Goal: Check status: Check status

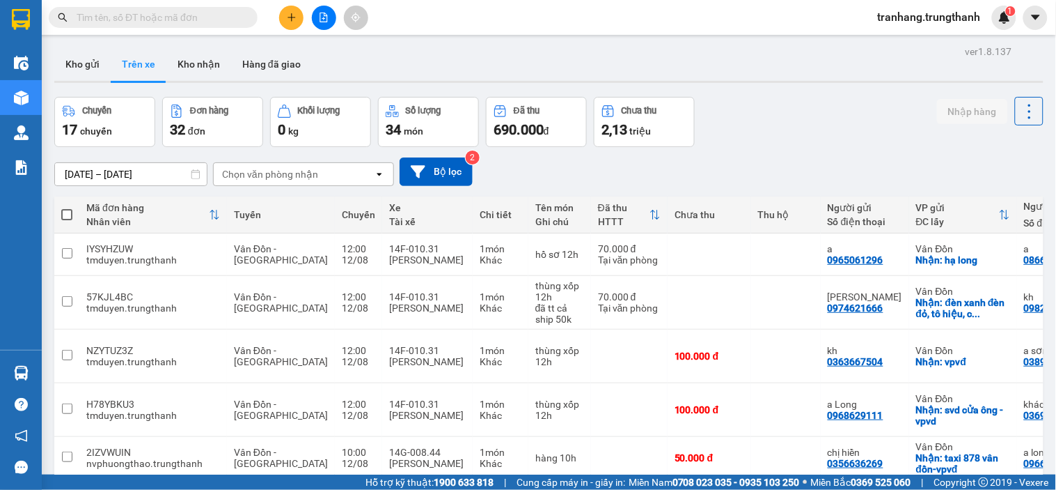
click at [81, 172] on input "[DATE] – [DATE]" at bounding box center [131, 174] width 152 height 22
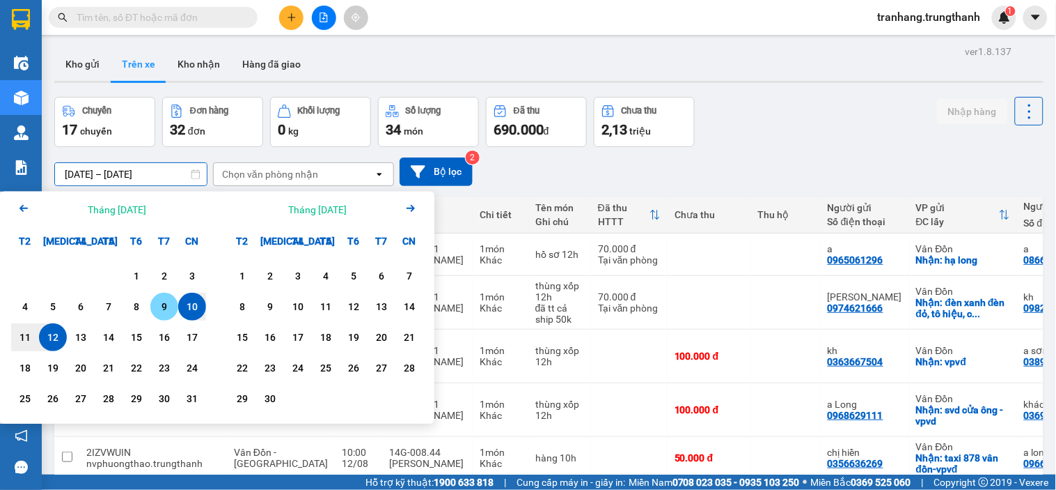
click at [161, 308] on div "9" at bounding box center [164, 306] width 19 height 17
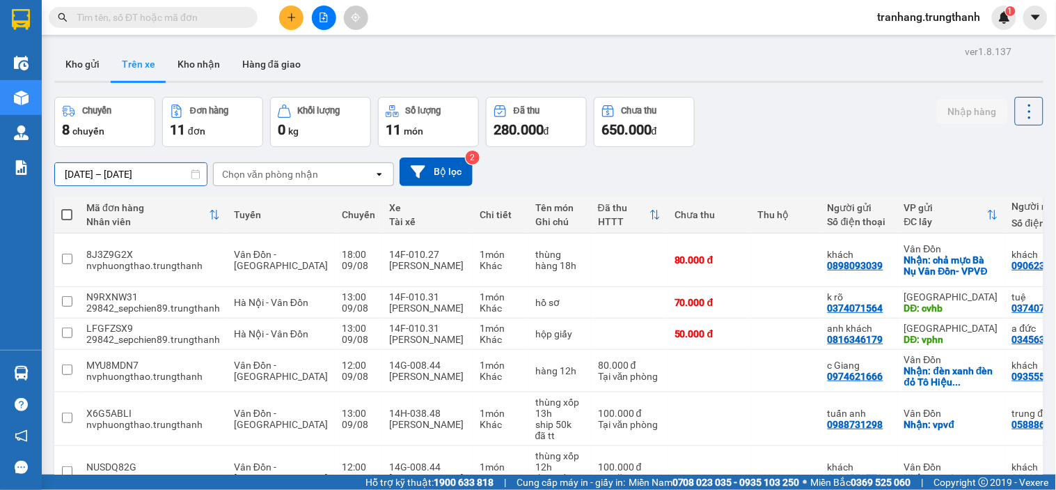
click at [81, 169] on input "09/08/2025 – 09/08/2025" at bounding box center [131, 174] width 152 height 22
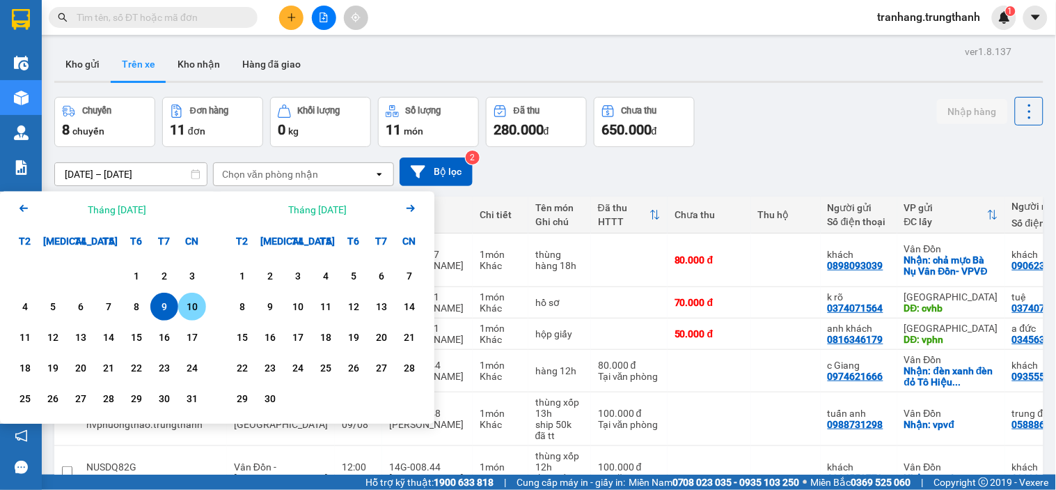
click at [198, 313] on div "10" at bounding box center [191, 306] width 19 height 17
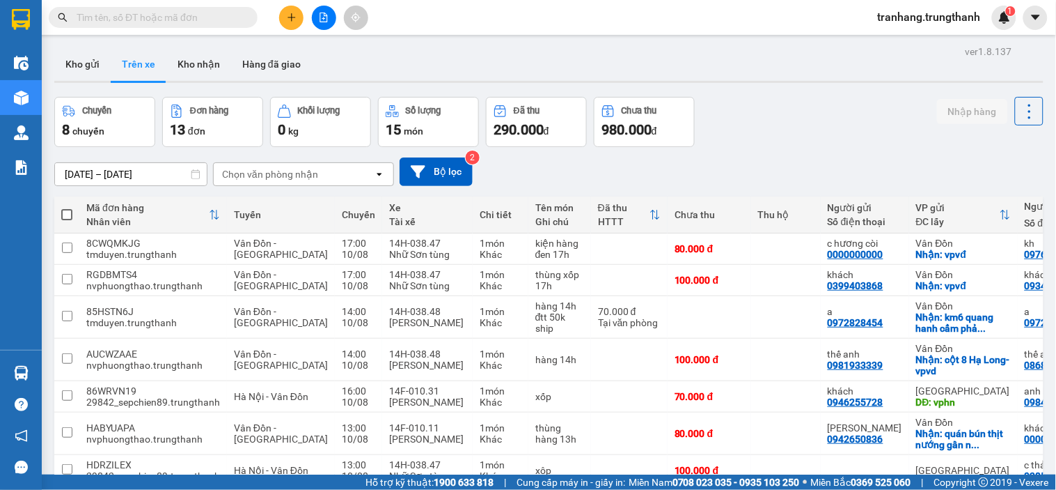
click at [122, 174] on input "10/08/2025 – 10/08/2025" at bounding box center [131, 174] width 152 height 22
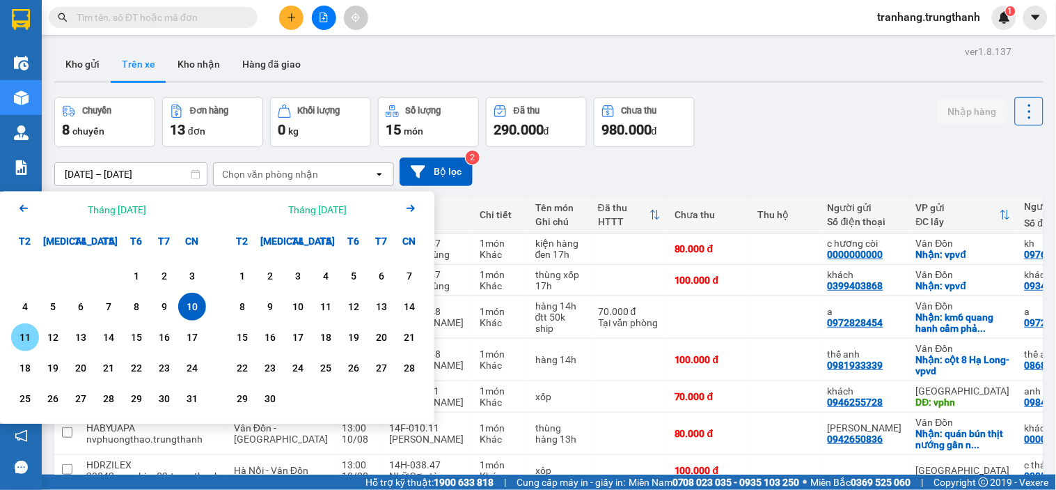
click at [24, 336] on div "11" at bounding box center [24, 337] width 19 height 17
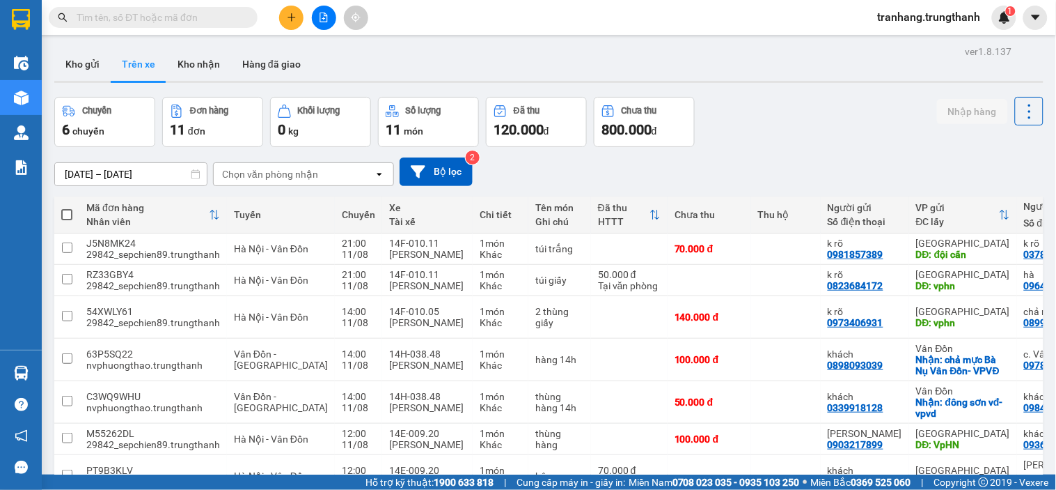
click at [79, 169] on input "11/08/2025 – 11/08/2025" at bounding box center [131, 174] width 152 height 22
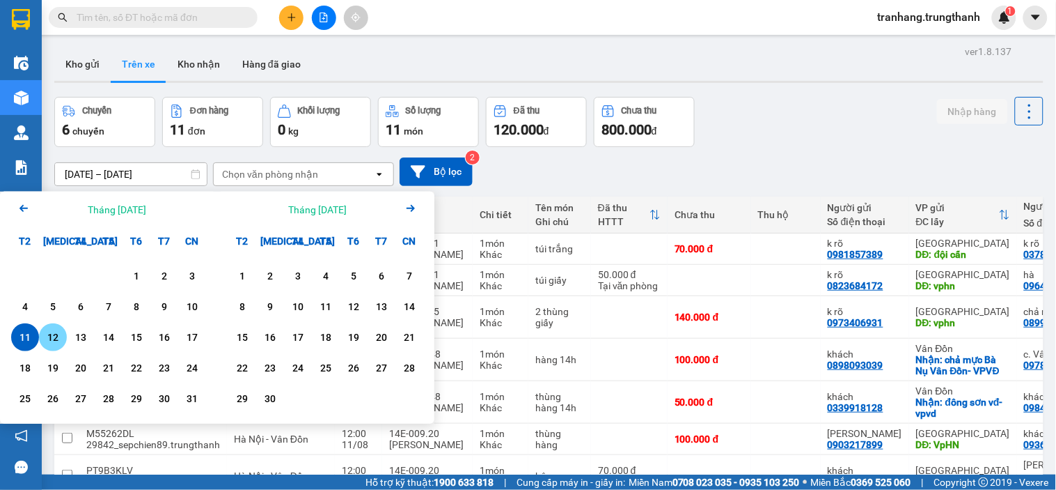
click at [56, 336] on div "12" at bounding box center [52, 337] width 19 height 17
type input "12/08/2025 – 12/08/2025"
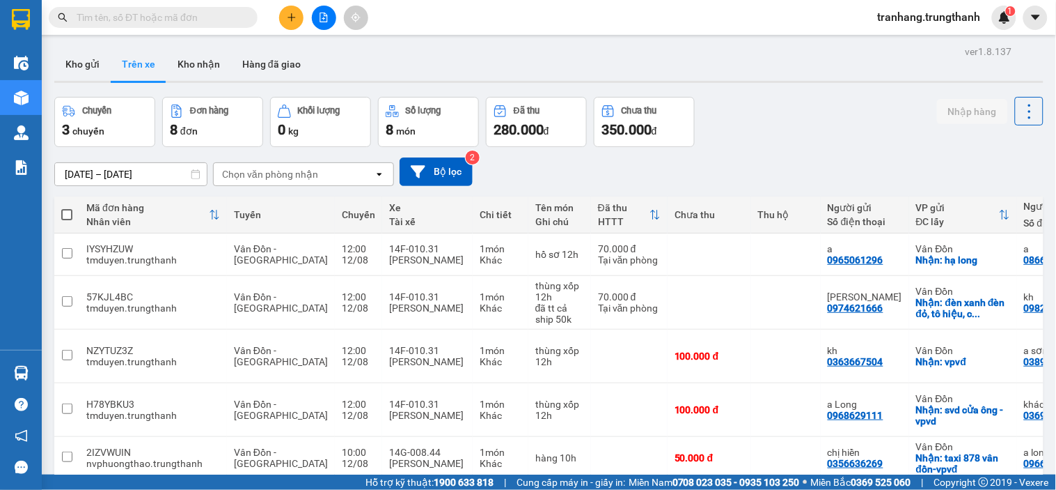
click at [796, 113] on div "Chuyến 3 chuyến Đơn hàng 8 đơn Khối lượng 0 kg Số lượng 8 món Đã thu 280.000 đ …" at bounding box center [549, 122] width 990 height 50
